Goal: Find contact information

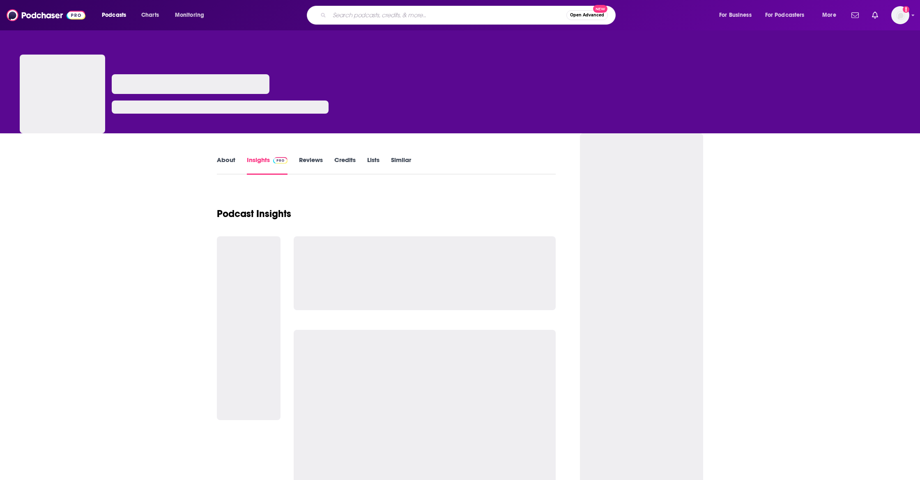
click at [344, 14] on input "Search podcasts, credits, & more..." at bounding box center [447, 15] width 237 height 13
paste input "Love, Happiness, and Success podcast"
type input "Love, Happiness, and Success podcast"
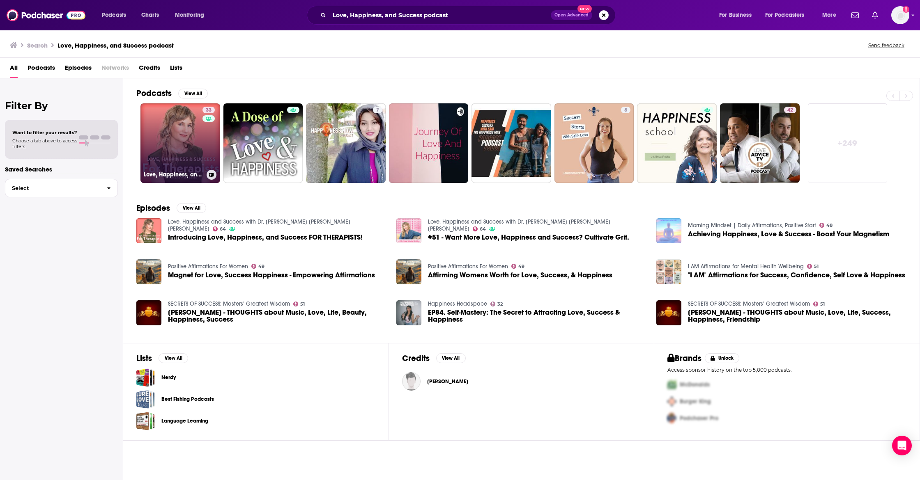
click at [161, 136] on link "33 Love, Happiness, and Success For Therapists" at bounding box center [180, 143] width 80 height 80
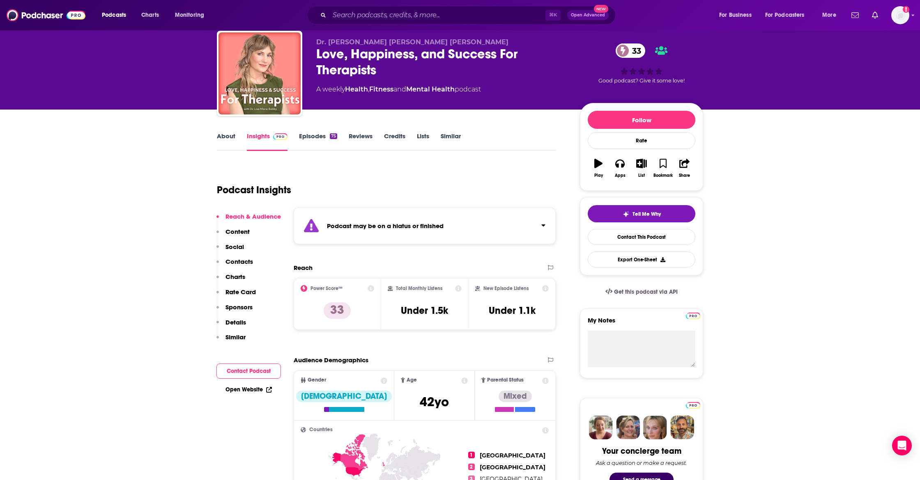
scroll to position [31, 0]
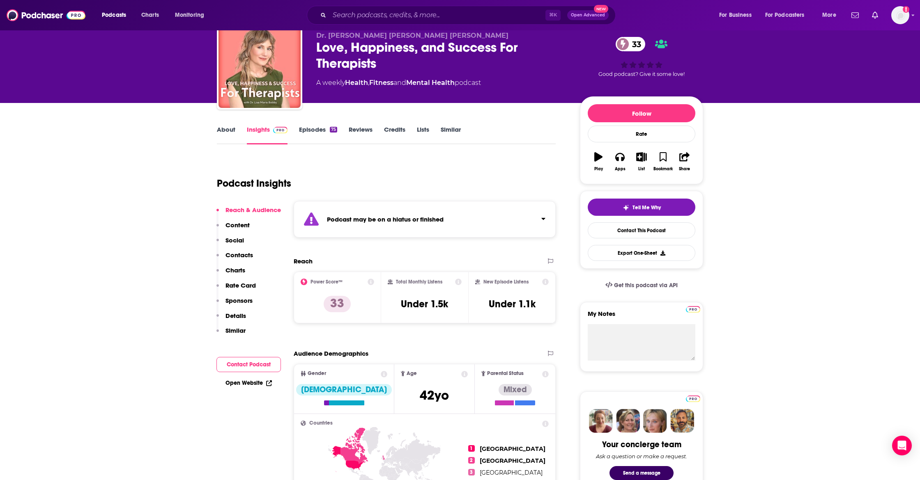
click at [230, 256] on p "Contacts" at bounding box center [239, 255] width 28 height 8
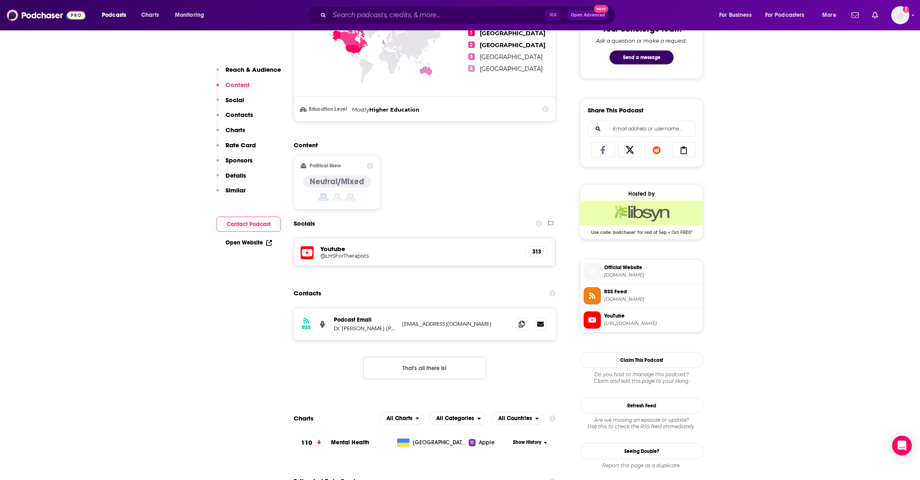
scroll to position [454, 0]
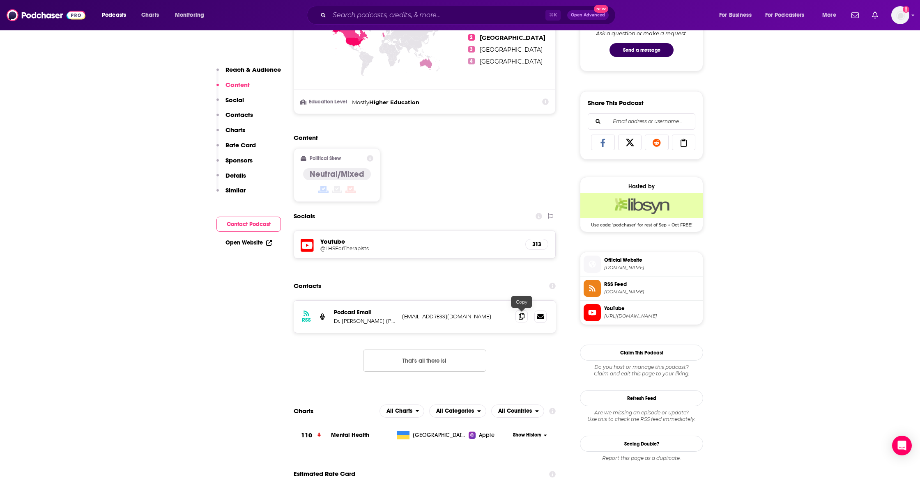
click at [520, 318] on icon at bounding box center [521, 316] width 6 height 7
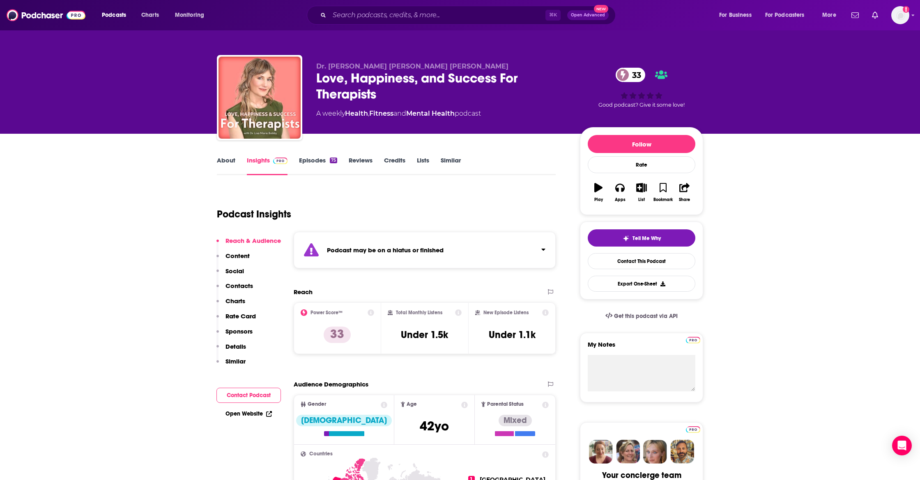
scroll to position [0, 0]
